Goal: Find specific fact: Find specific fact

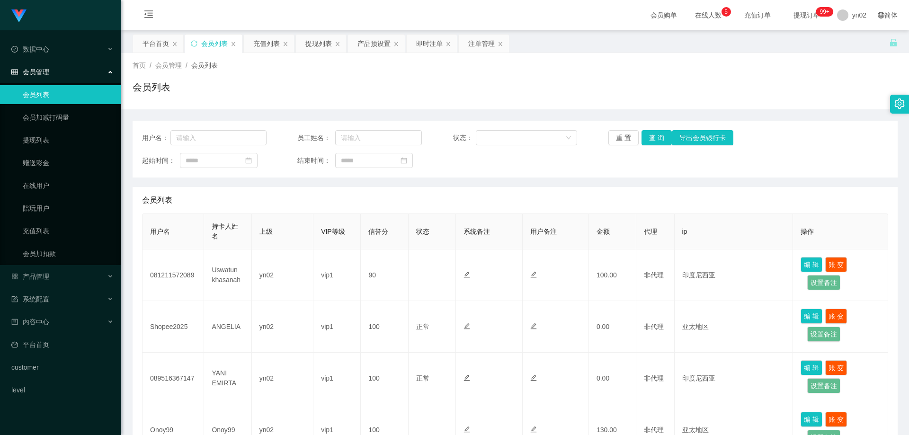
scroll to position [237, 0]
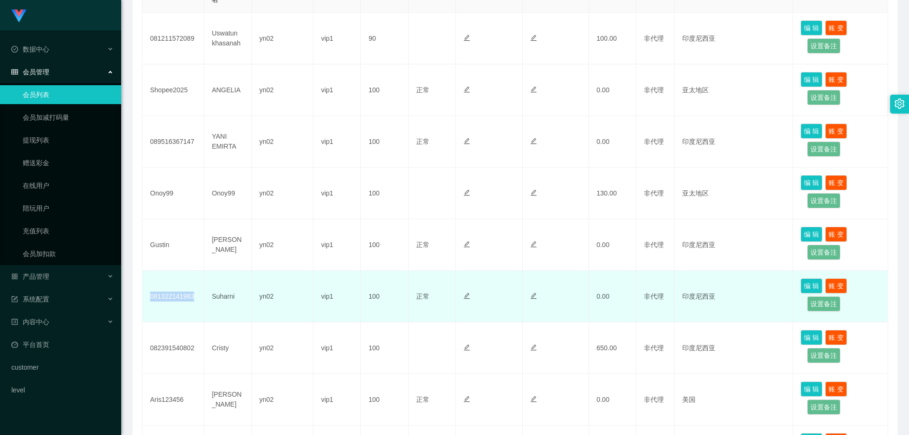
drag, startPoint x: 192, startPoint y: 302, endPoint x: 149, endPoint y: 297, distance: 43.8
click at [149, 297] on td "081322141983" at bounding box center [173, 297] width 62 height 52
copy td "081322141983"
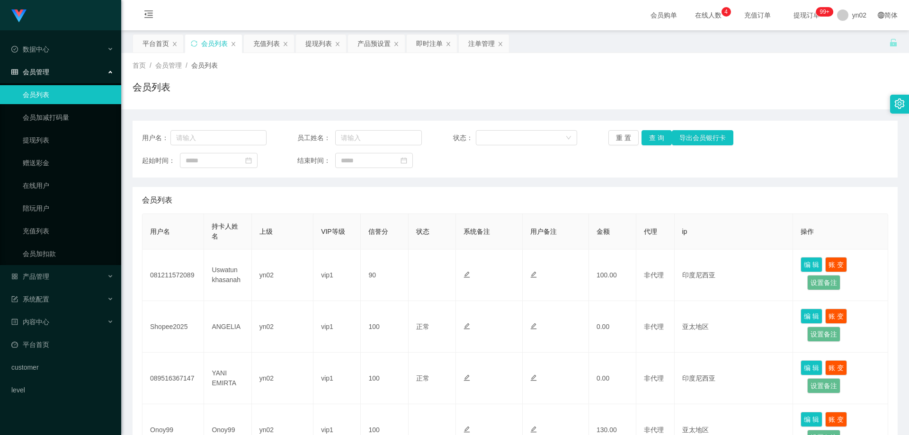
scroll to position [142, 0]
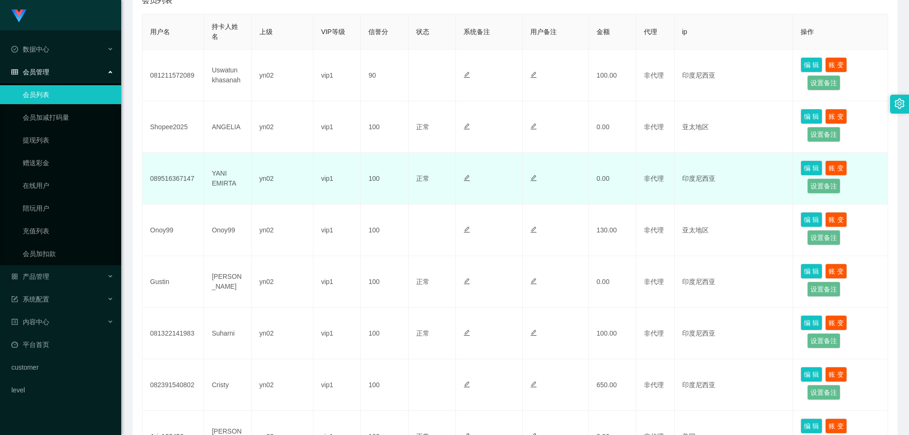
scroll to position [237, 0]
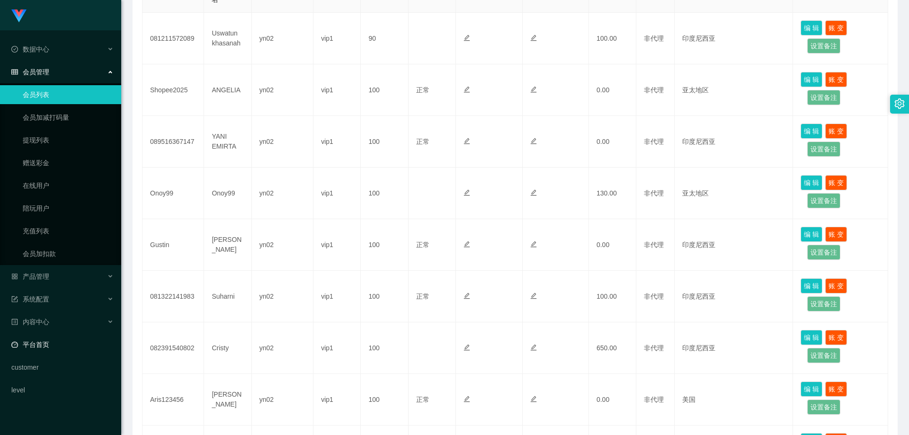
click at [53, 345] on link "平台首页" at bounding box center [62, 344] width 102 height 19
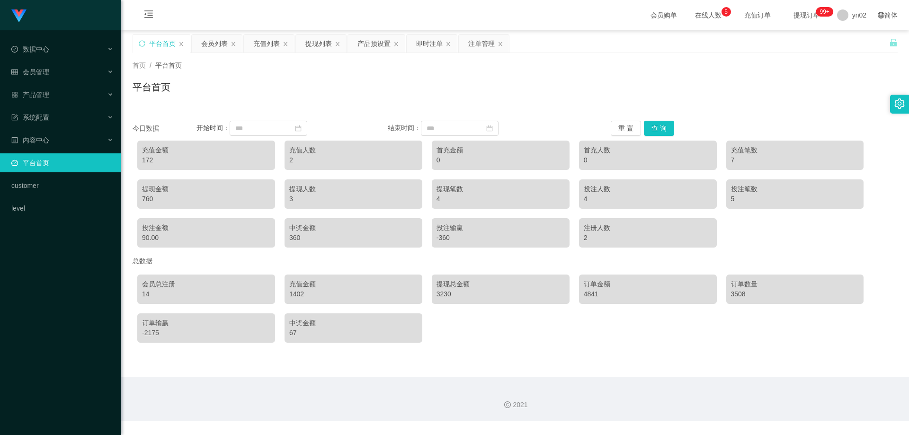
drag, startPoint x: 451, startPoint y: 293, endPoint x: 453, endPoint y: 298, distance: 5.3
click at [453, 298] on div "3230" at bounding box center [500, 294] width 128 height 10
click at [60, 73] on div "会员管理" at bounding box center [60, 71] width 121 height 19
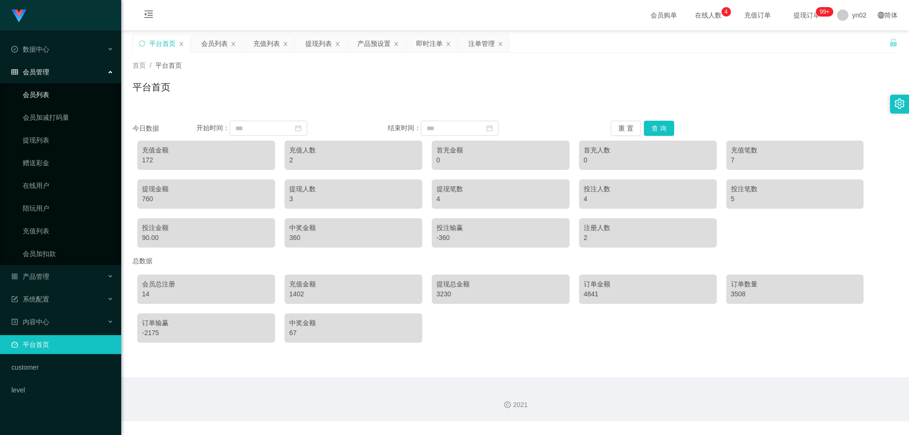
click at [61, 98] on link "会员列表" at bounding box center [68, 94] width 91 height 19
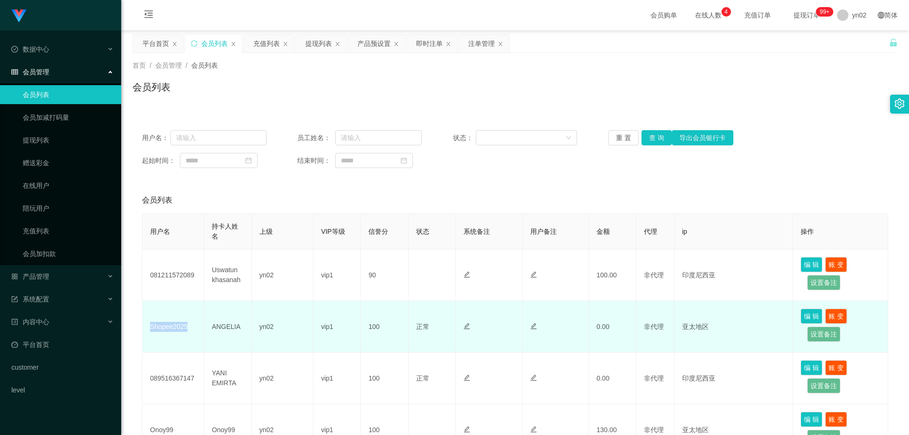
drag, startPoint x: 193, startPoint y: 332, endPoint x: 150, endPoint y: 330, distance: 43.1
click at [150, 330] on td "Shopee2025" at bounding box center [173, 327] width 62 height 52
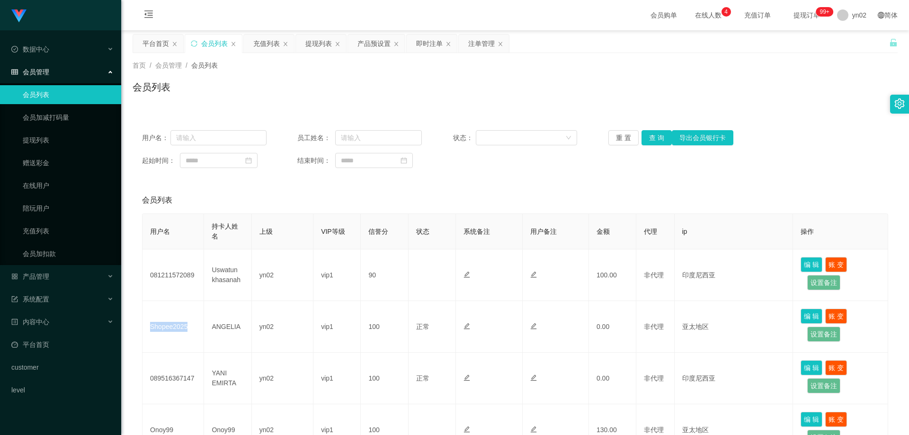
copy td "Shopee2025"
